Goal: Information Seeking & Learning: Understand process/instructions

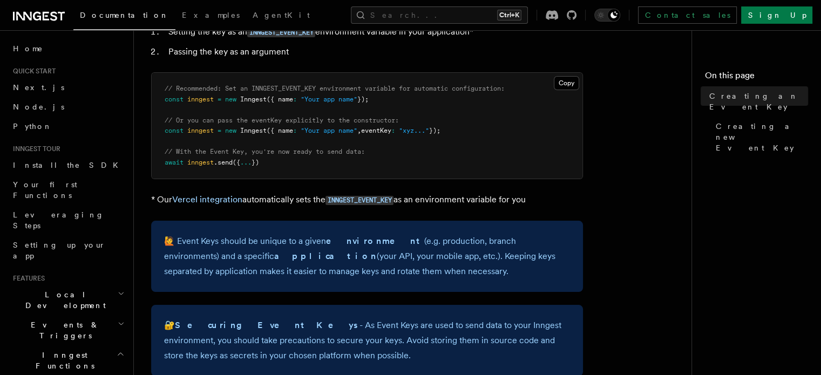
scroll to position [162, 0]
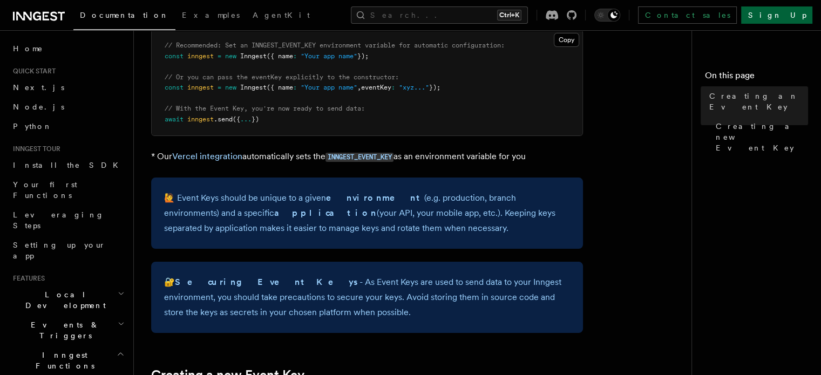
click at [790, 22] on link "Sign Up" at bounding box center [776, 14] width 71 height 17
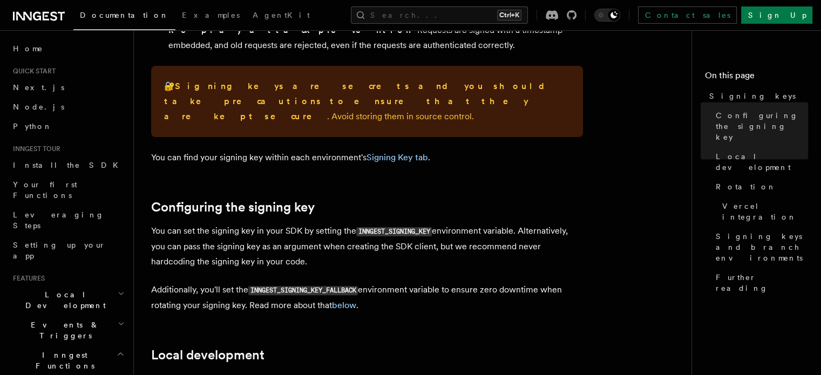
scroll to position [231, 0]
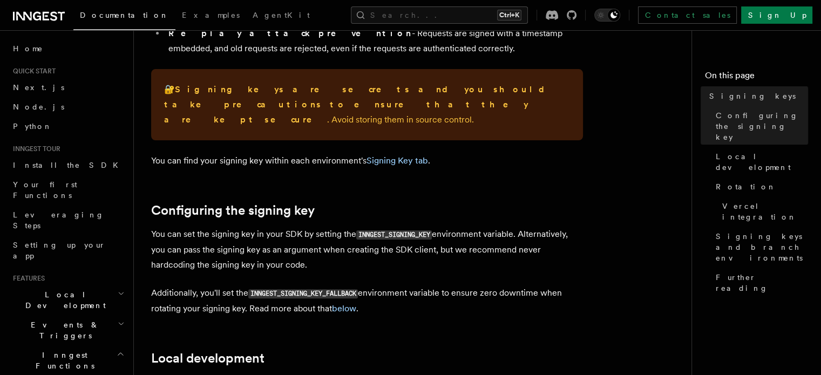
click at [392, 230] on code "INNGEST_SIGNING_KEY" at bounding box center [394, 234] width 76 height 9
click at [408, 230] on code "INNGEST_SIGNING_KEY" at bounding box center [394, 234] width 76 height 9
click at [407, 230] on code "INNGEST_SIGNING_KEY" at bounding box center [394, 234] width 76 height 9
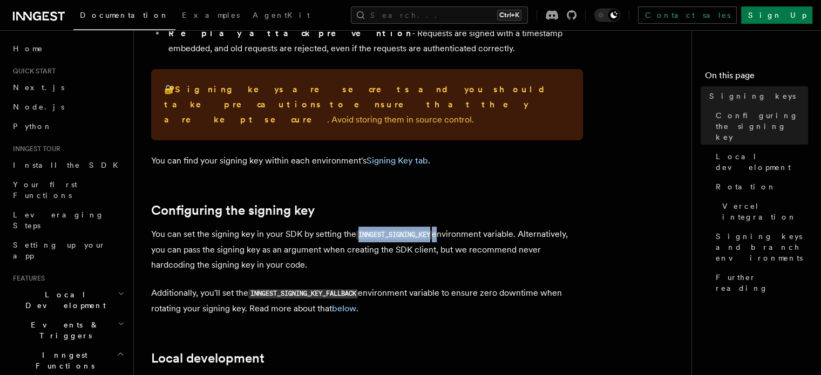
copy p "INNGEST_SIGNING_KEY"
click at [369, 250] on p "You can set the signing key in your SDK by setting the INNGEST_SIGNING_KEY envi…" at bounding box center [367, 250] width 432 height 46
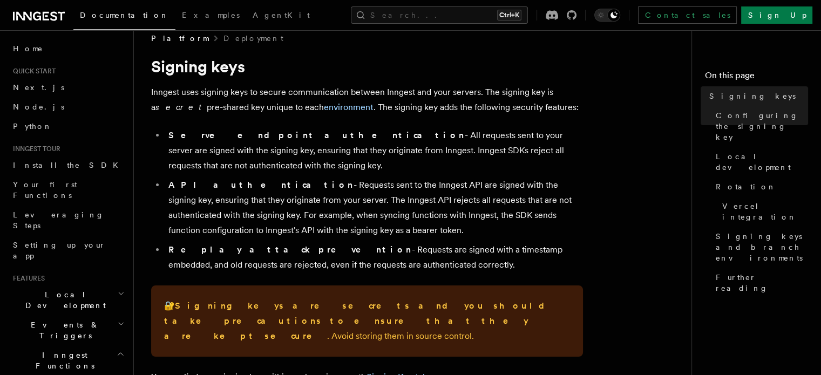
scroll to position [0, 0]
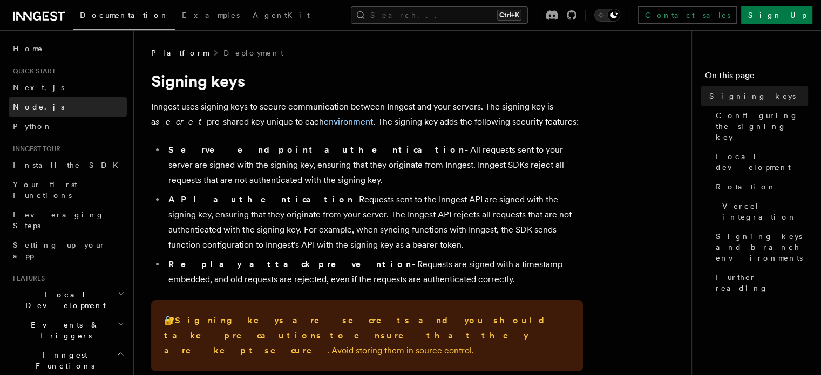
click at [54, 112] on link "Node.js" at bounding box center [68, 106] width 118 height 19
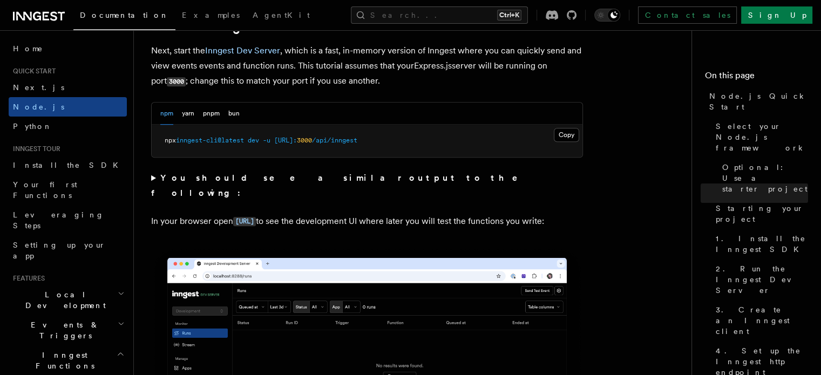
scroll to position [863, 0]
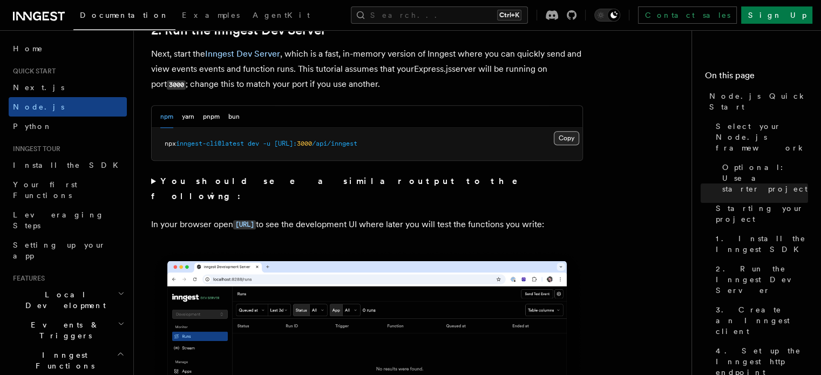
drag, startPoint x: 571, startPoint y: 135, endPoint x: 566, endPoint y: 139, distance: 6.6
click at [571, 137] on button "Copy Copied" at bounding box center [566, 138] width 25 height 14
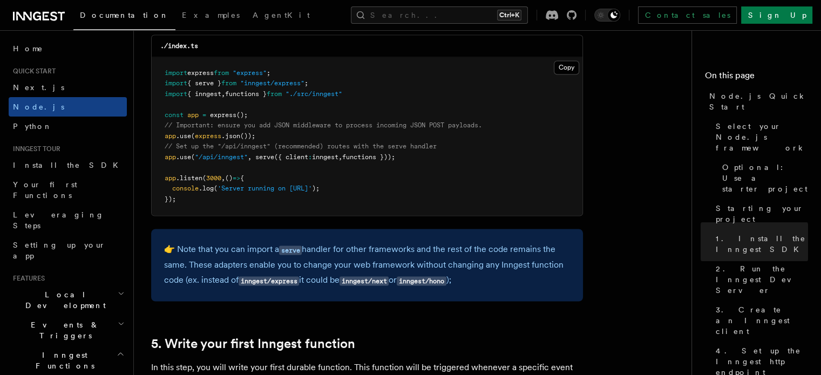
scroll to position [1727, 0]
